Goal: Register for event/course: Sign up to attend an event or enroll in a course

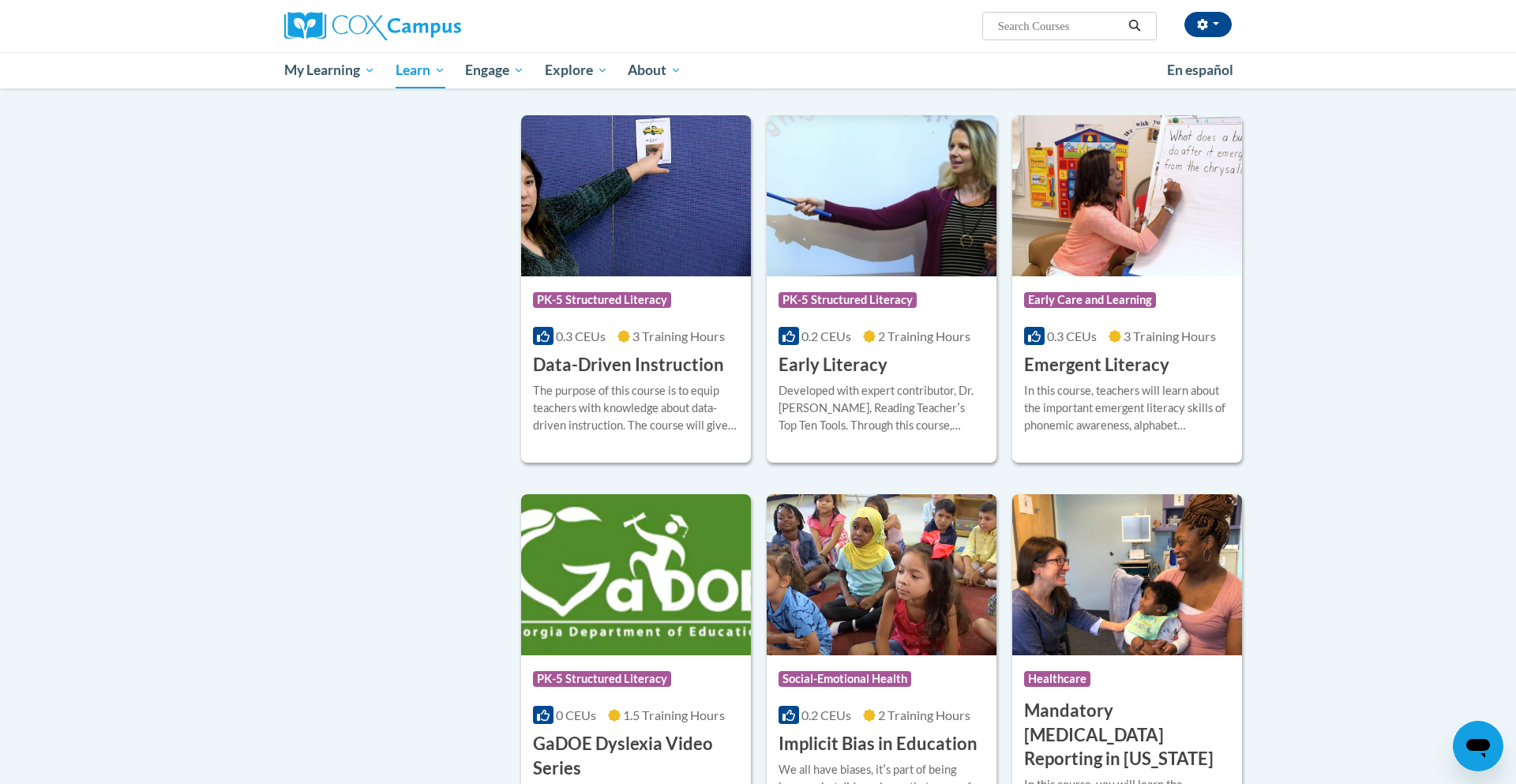
scroll to position [1490, 0]
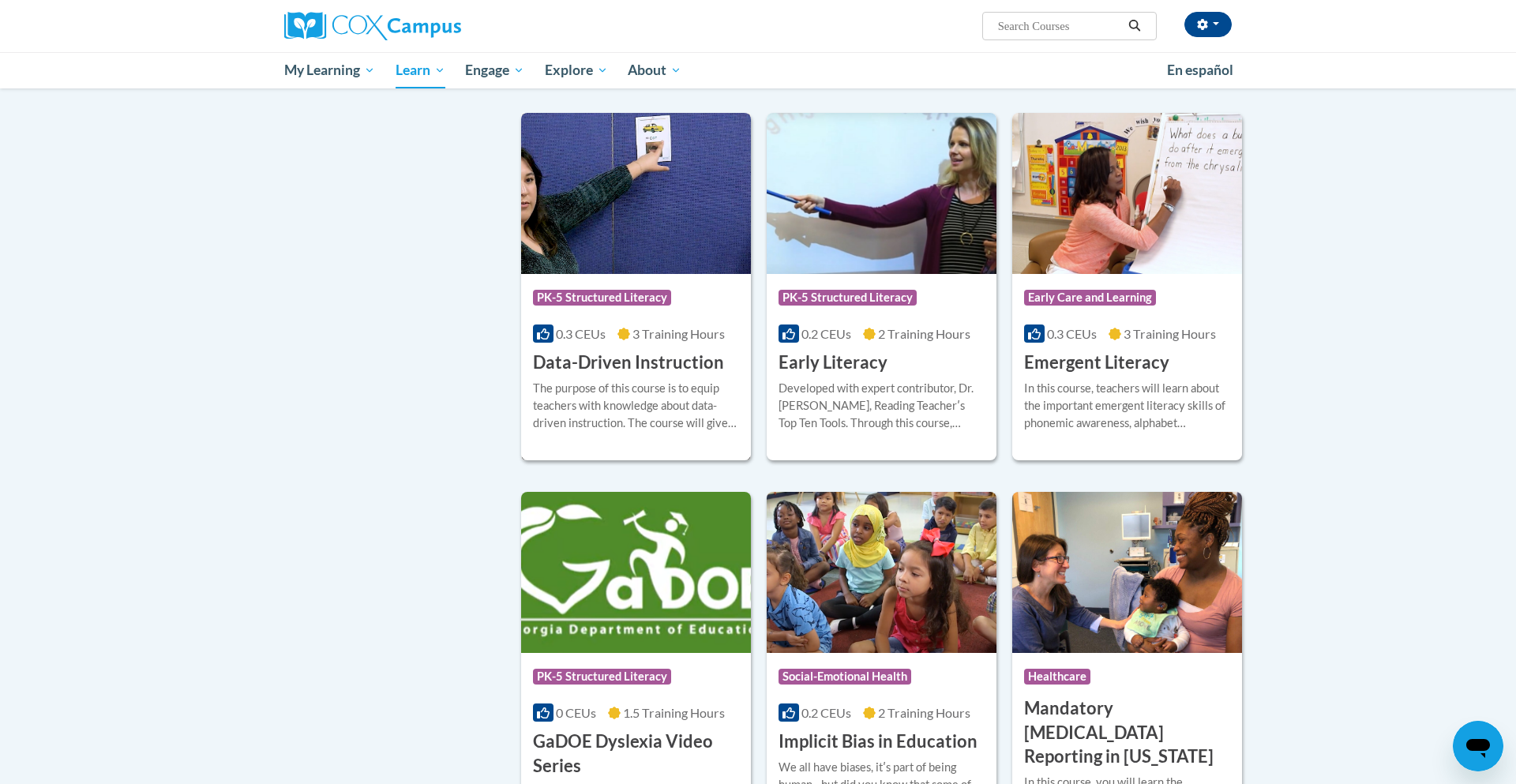
click at [651, 375] on h3 "Data-Driven Instruction" at bounding box center [628, 363] width 191 height 25
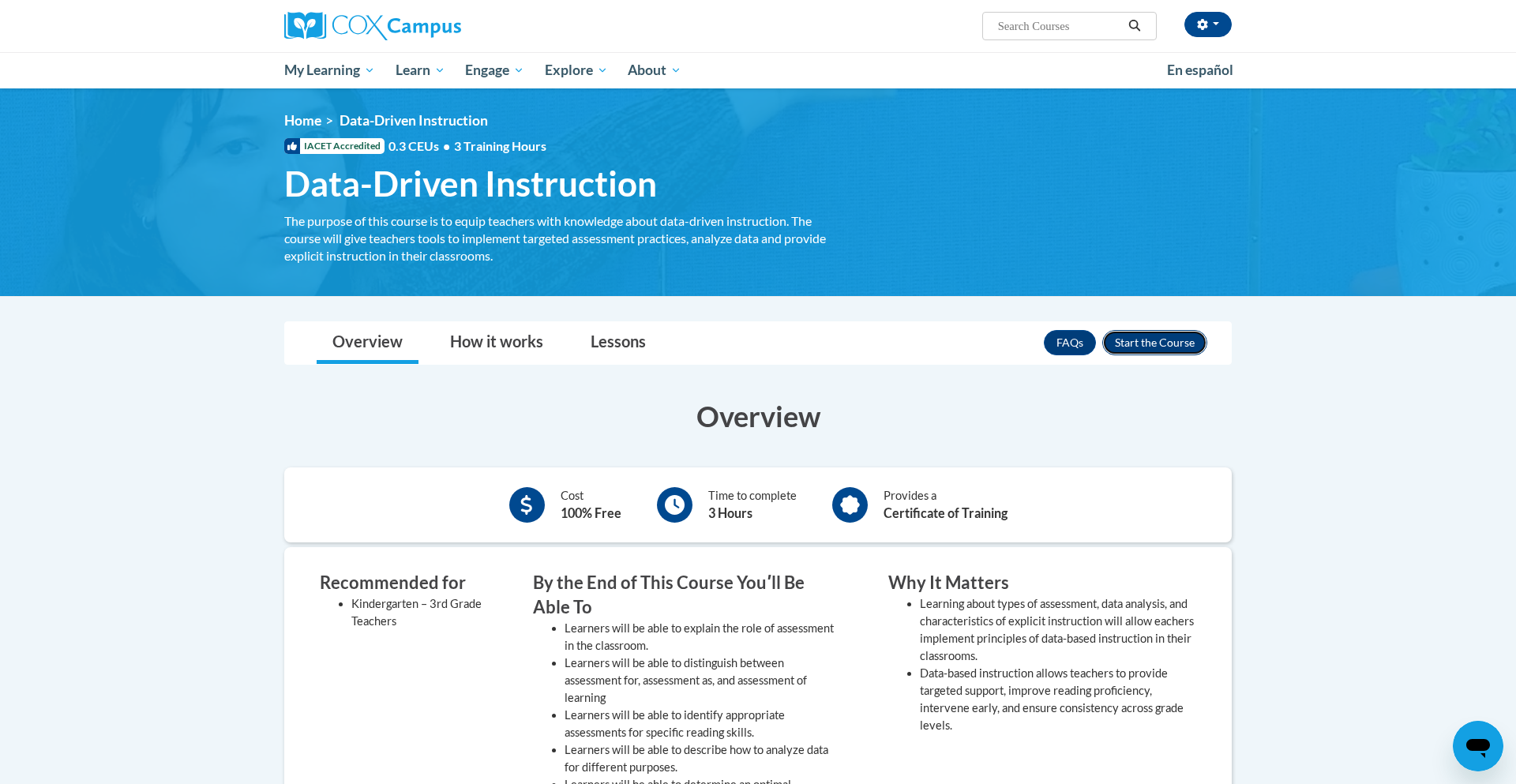
click at [1147, 350] on button "Enroll" at bounding box center [1155, 343] width 105 height 26
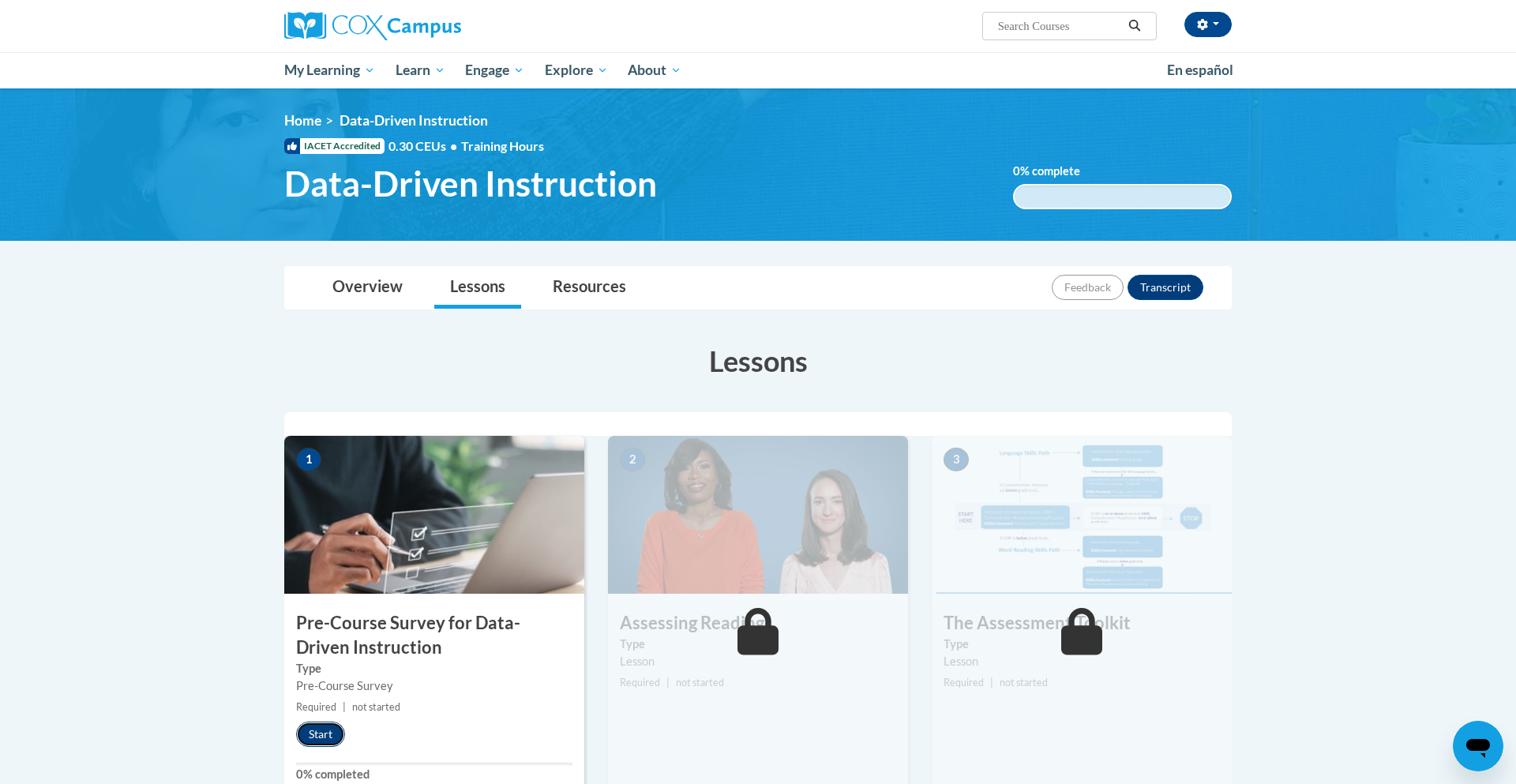
click at [329, 734] on button "Start" at bounding box center [321, 734] width 49 height 26
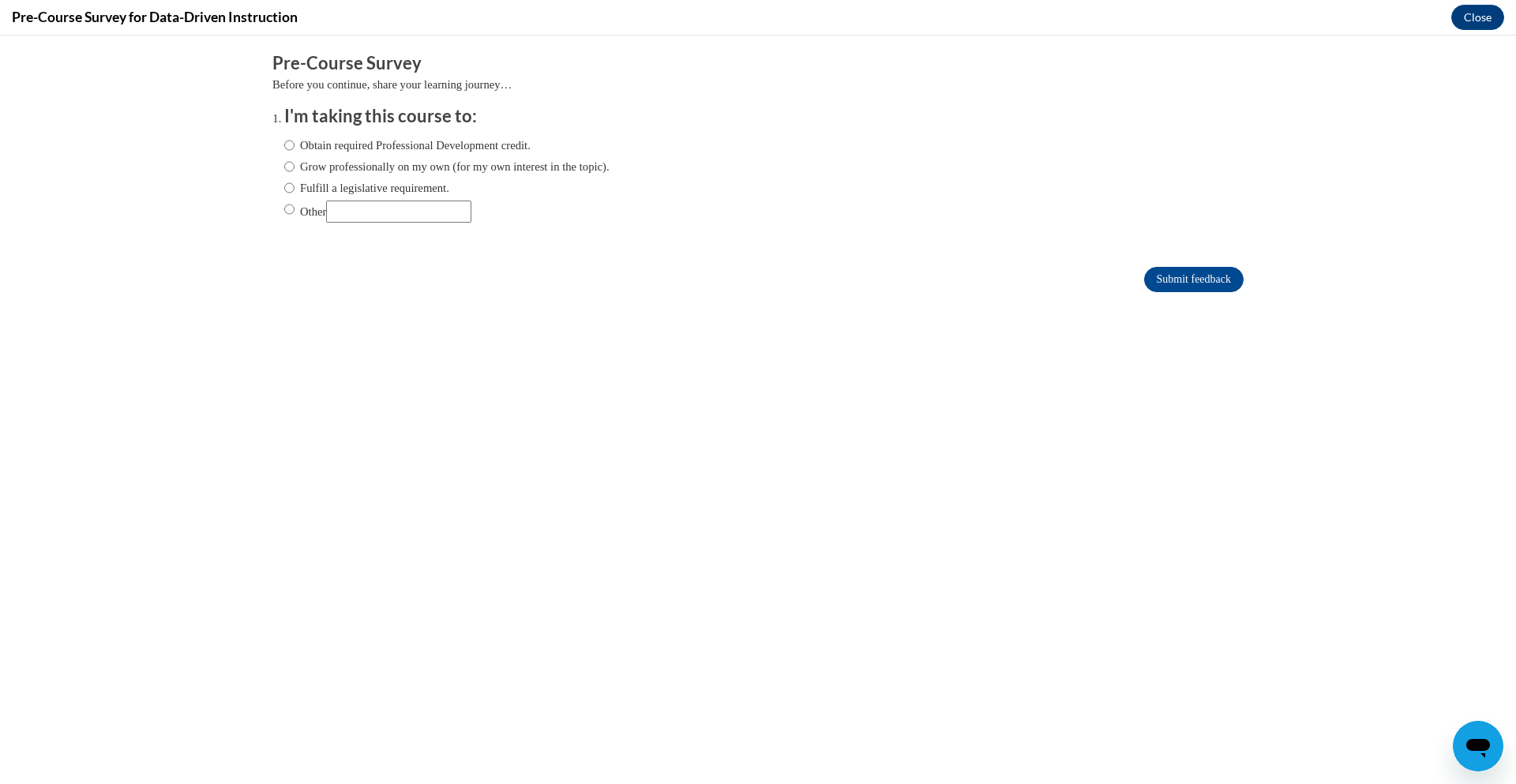
click at [398, 213] on input "Other" at bounding box center [398, 211] width 145 height 22
type input "for college"
click at [1167, 275] on input "Submit feedback" at bounding box center [1194, 279] width 99 height 26
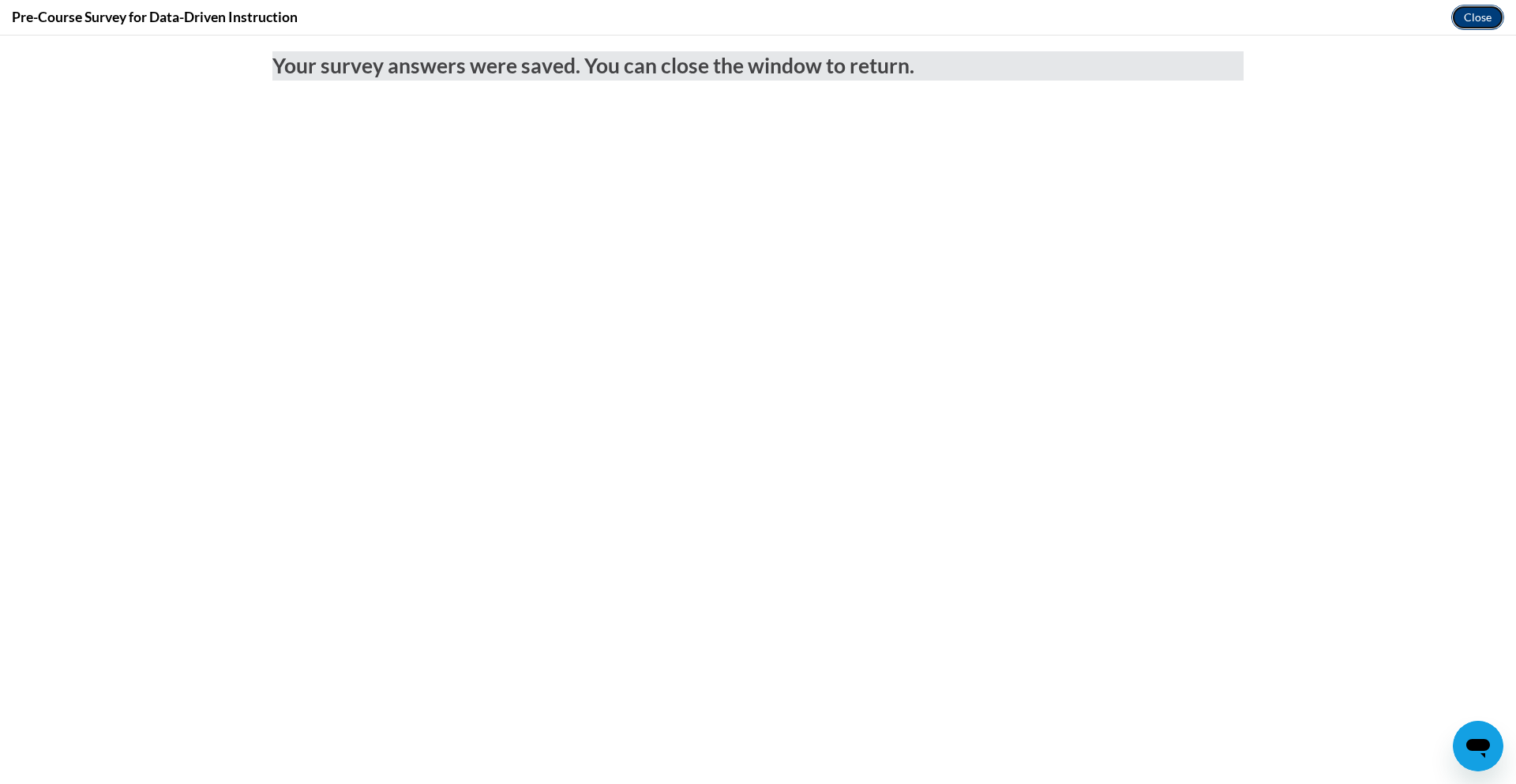
click at [1483, 13] on button "Close" at bounding box center [1478, 18] width 53 height 26
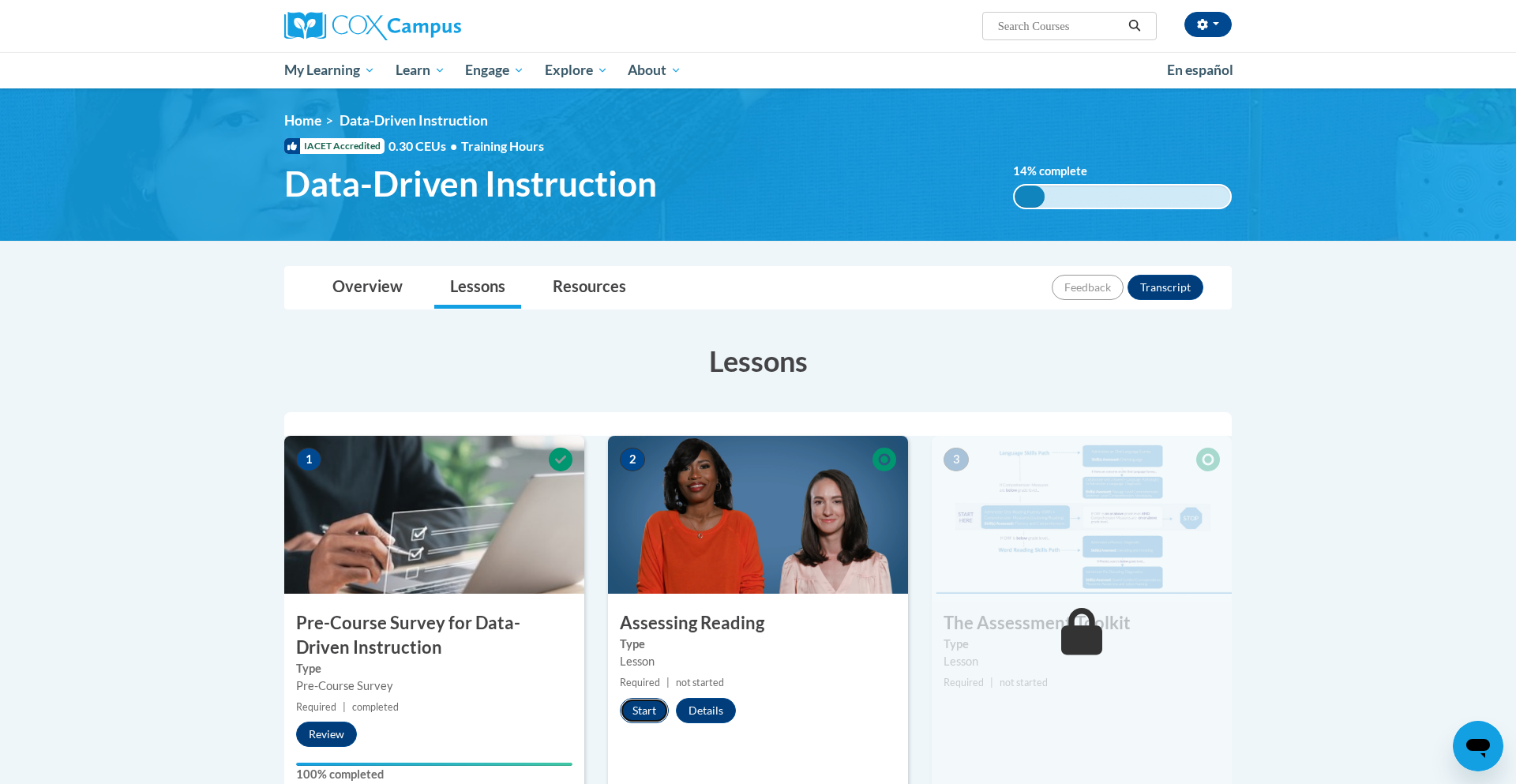
click at [651, 710] on button "Start" at bounding box center [644, 710] width 49 height 26
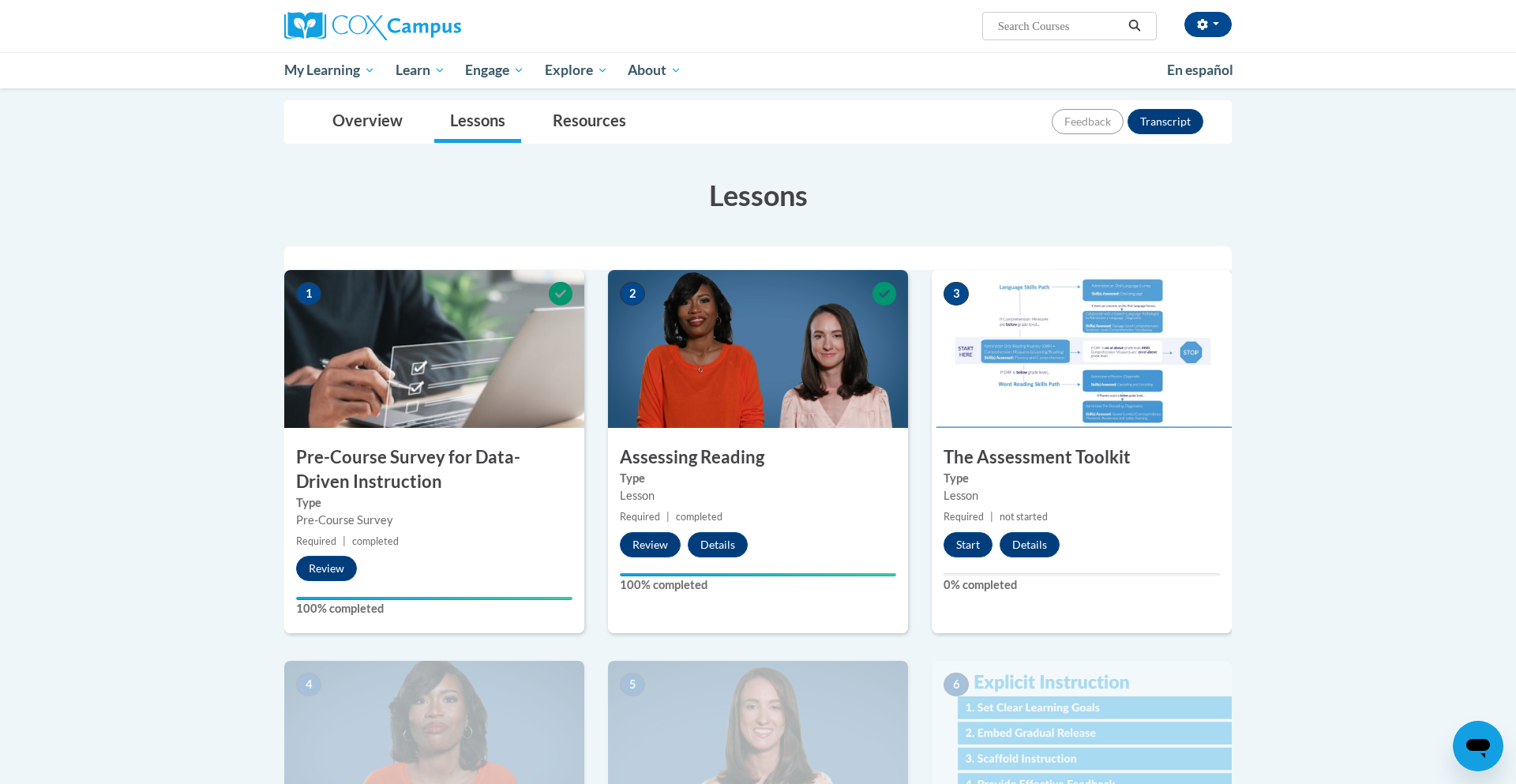
scroll to position [164, 0]
